Goal: Information Seeking & Learning: Learn about a topic

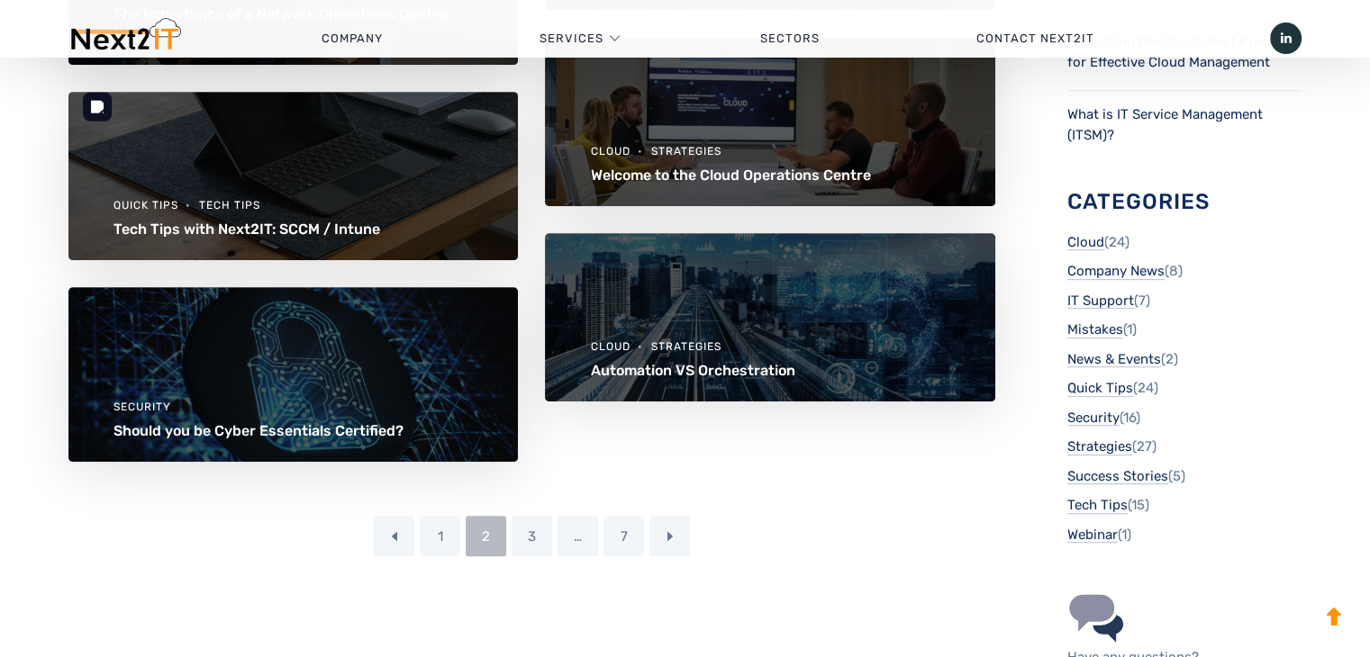
scroll to position [991, 0]
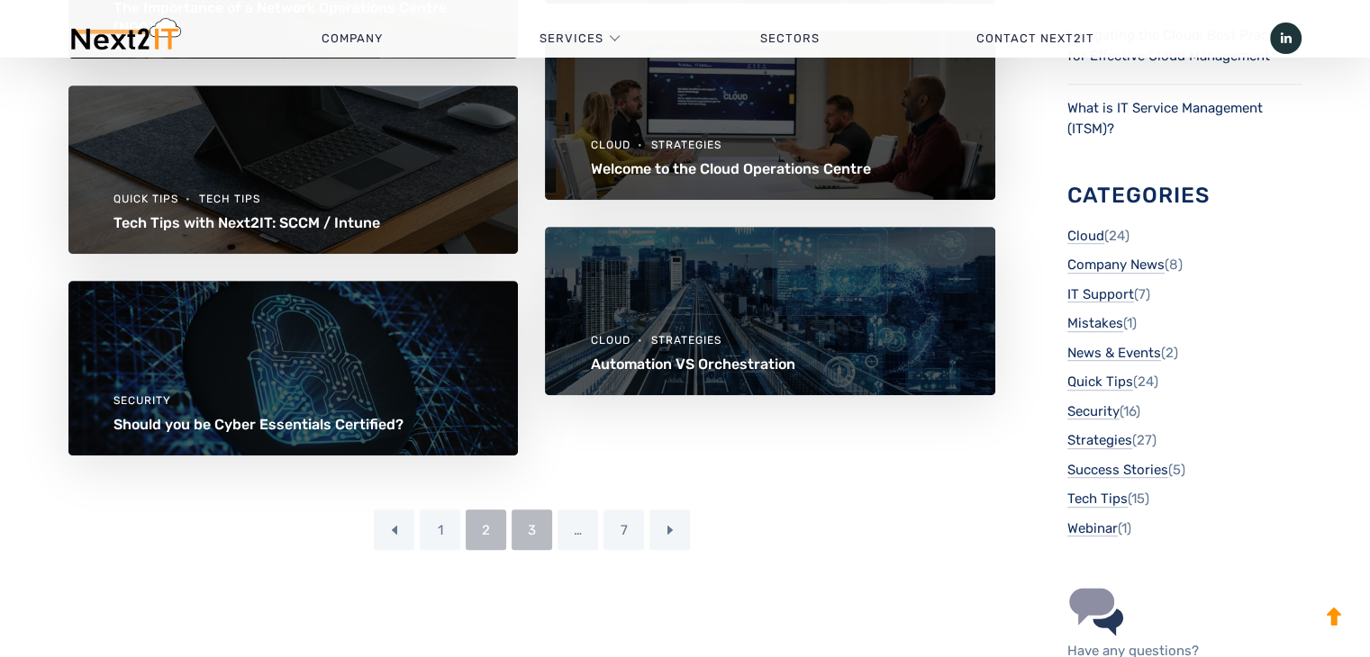
click at [532, 521] on link "3" at bounding box center [532, 530] width 41 height 41
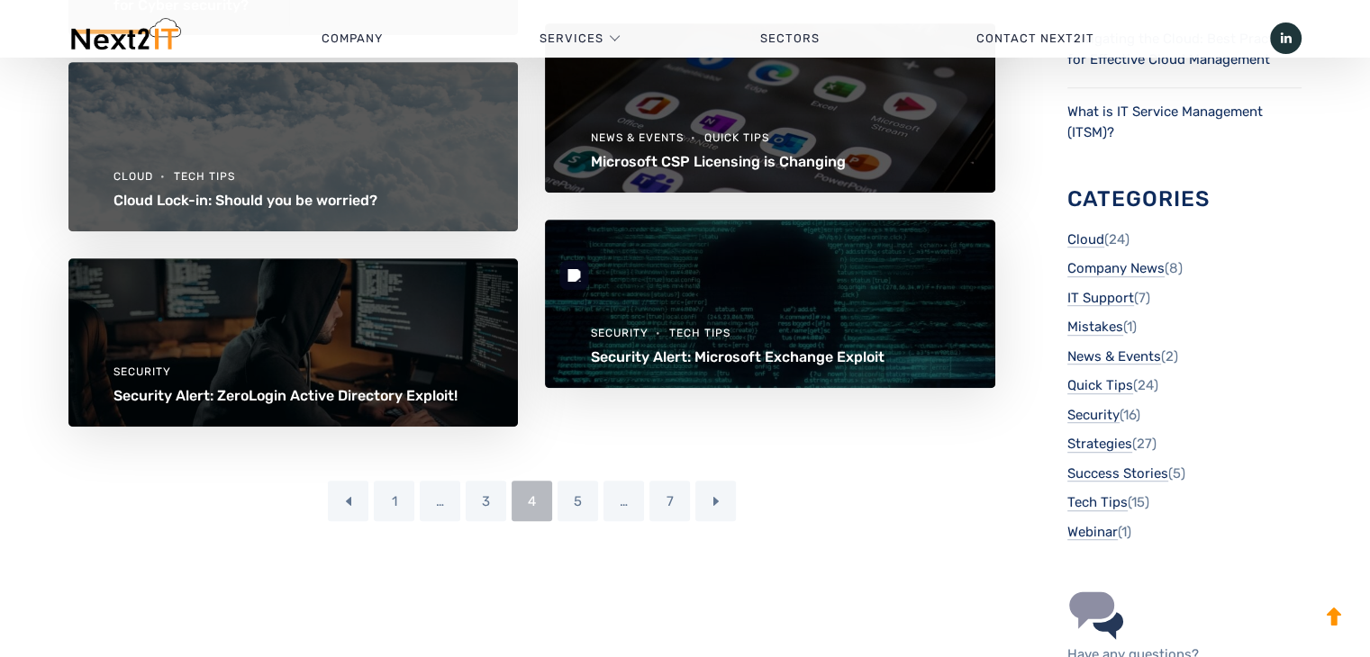
scroll to position [991, 0]
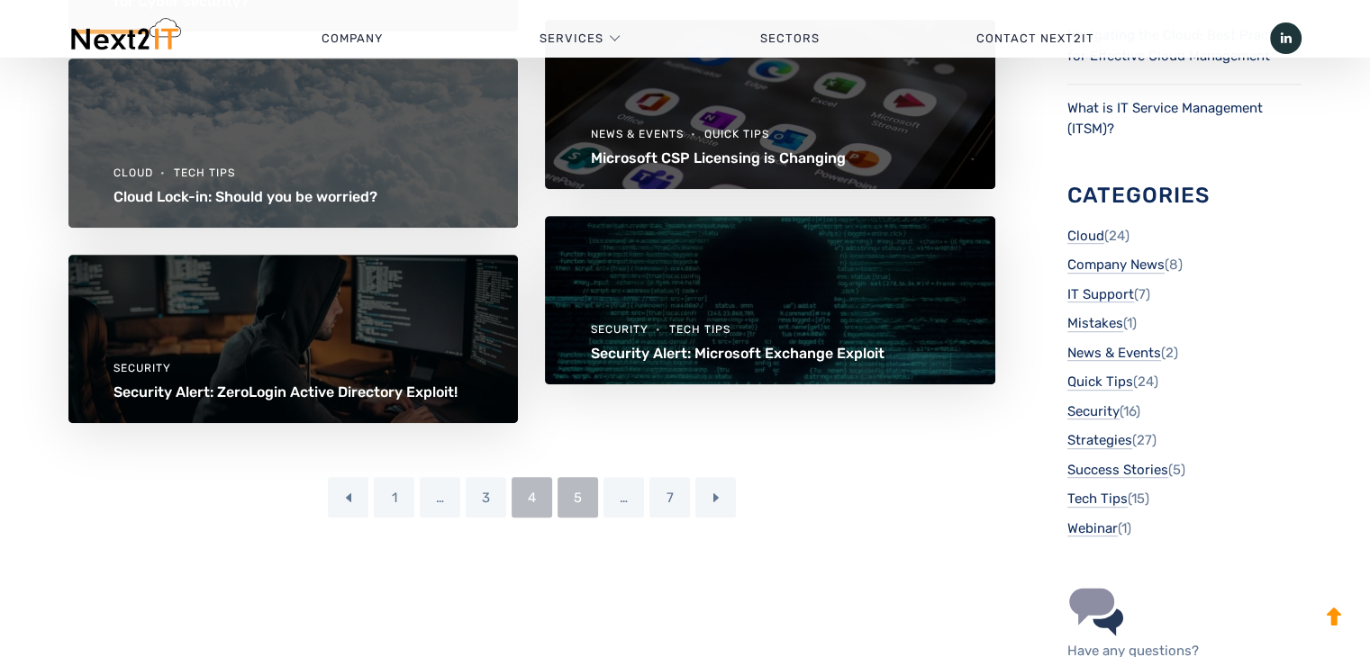
click at [577, 512] on link "5" at bounding box center [577, 497] width 41 height 41
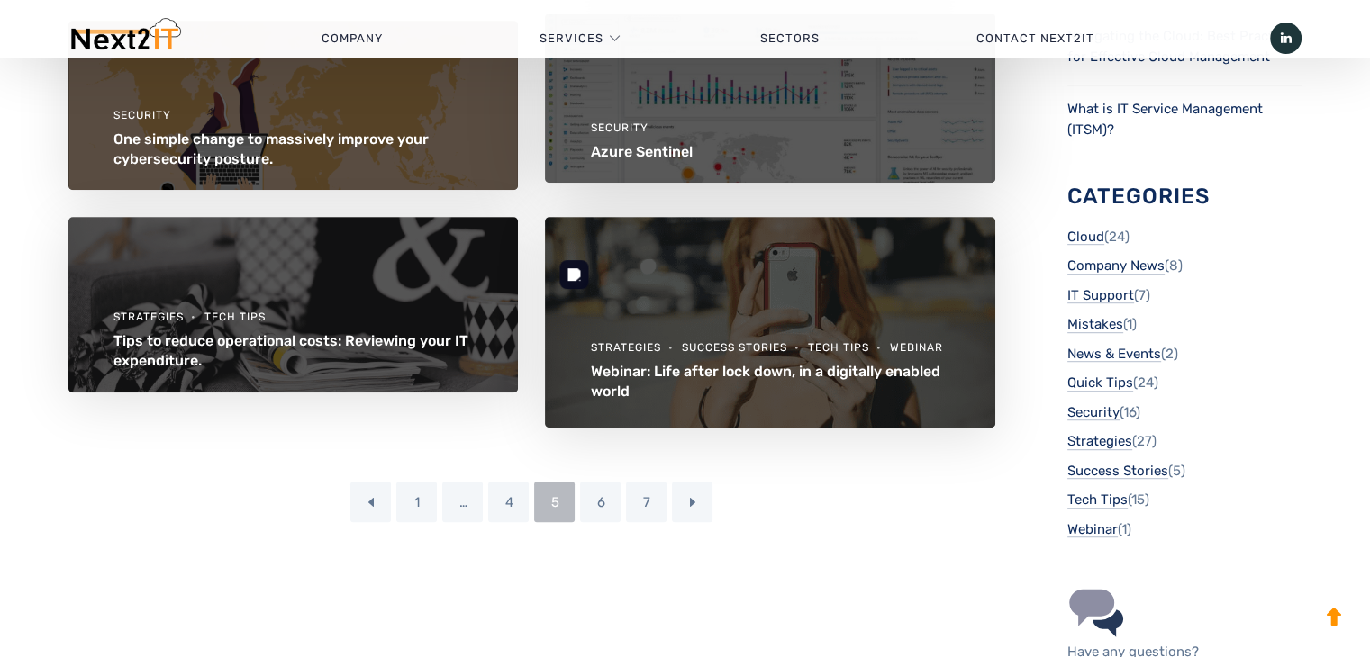
scroll to position [991, 0]
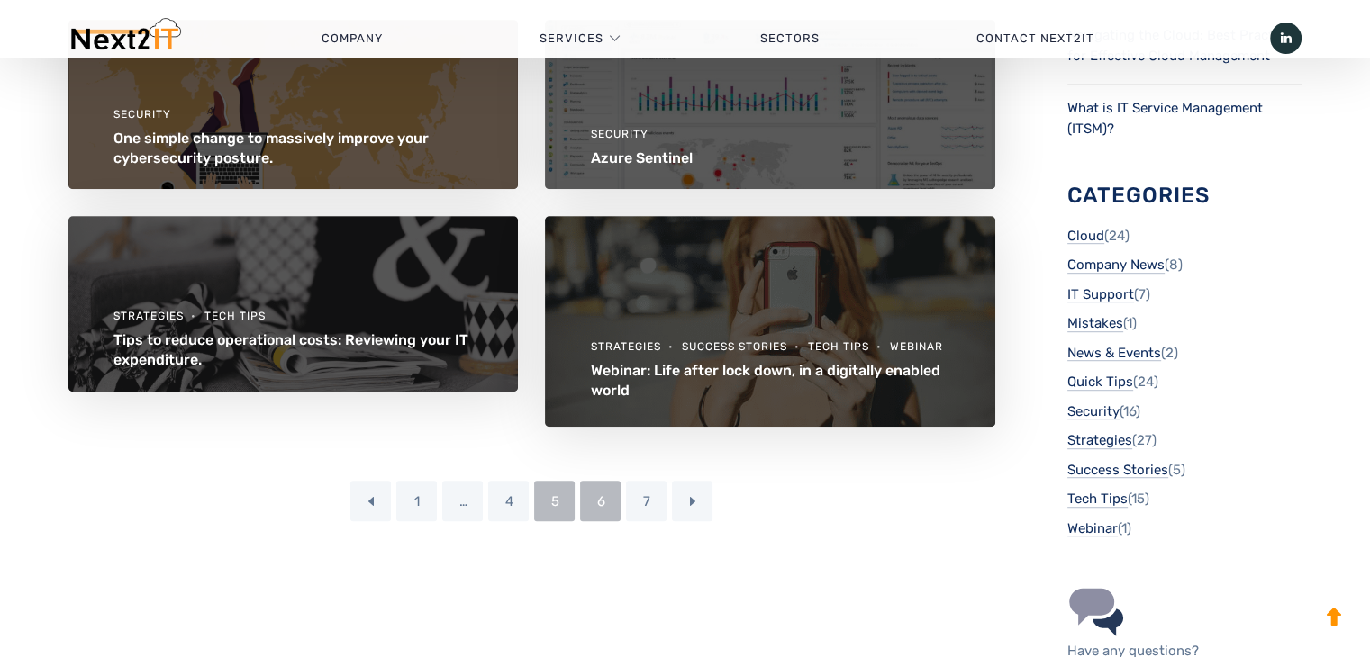
click at [606, 503] on link "6" at bounding box center [600, 501] width 41 height 41
